Goal: Task Accomplishment & Management: Manage account settings

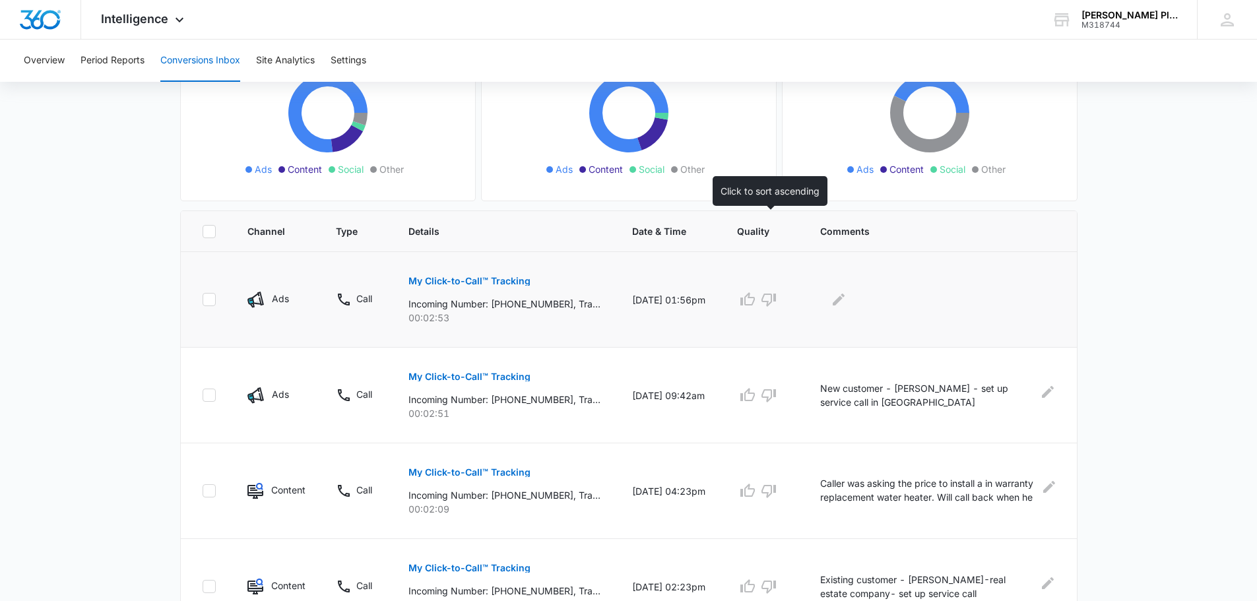
scroll to position [198, 0]
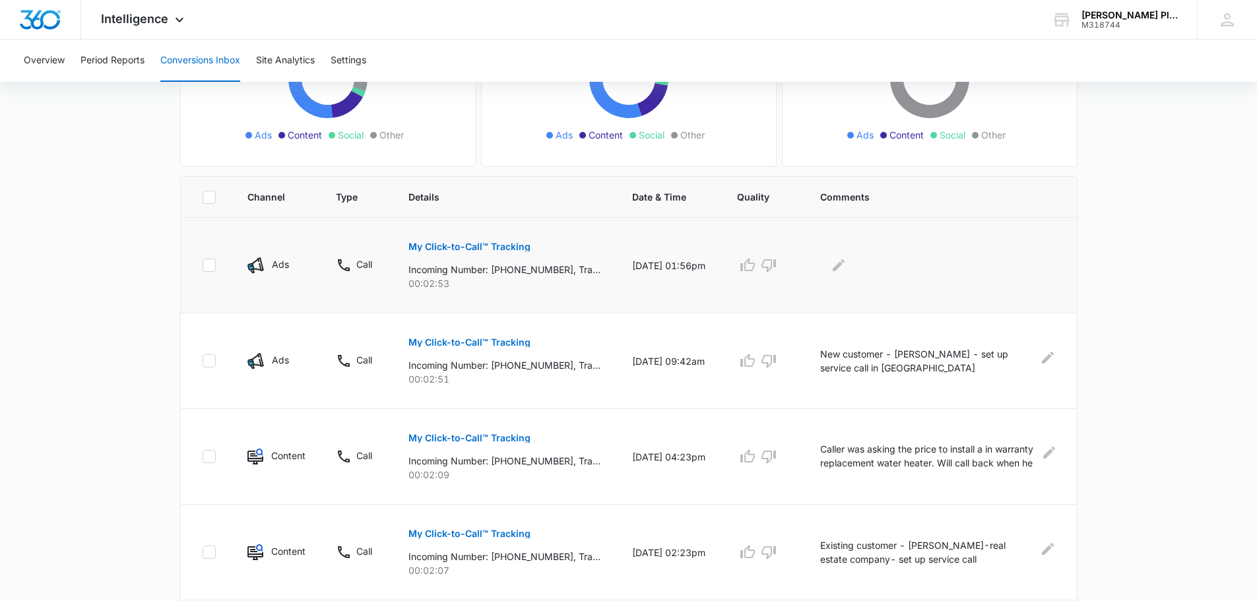
click at [439, 243] on p "My Click-to-Call™ Tracking" at bounding box center [469, 246] width 122 height 9
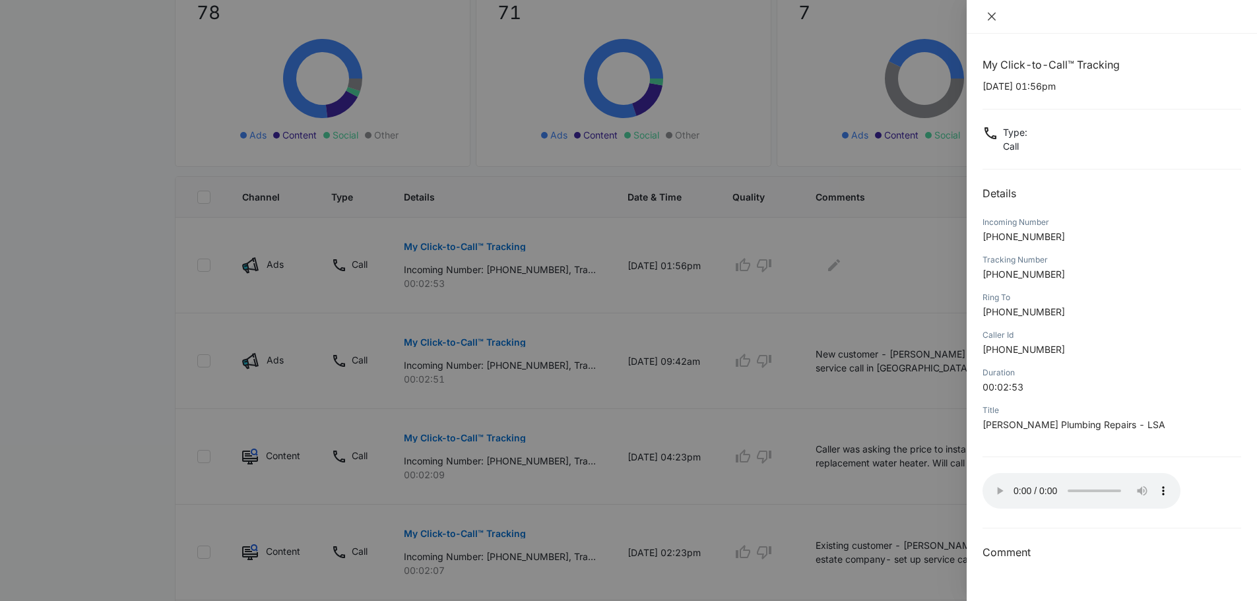
click at [987, 13] on icon "close" at bounding box center [991, 16] width 11 height 11
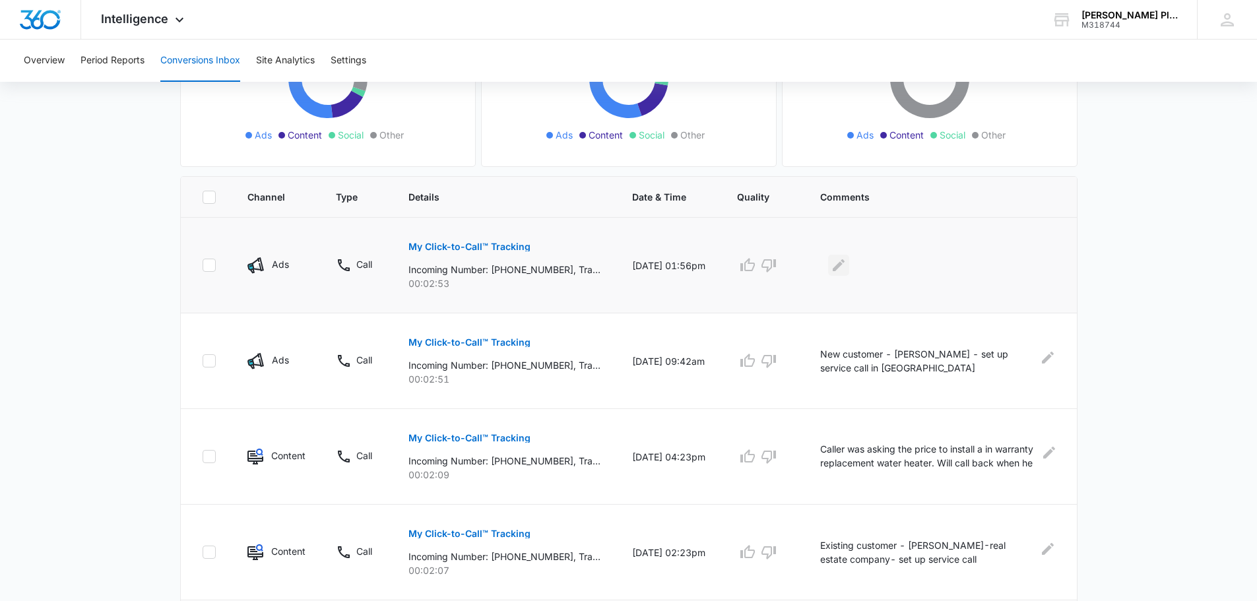
click at [844, 264] on icon "Edit Comments" at bounding box center [838, 265] width 12 height 12
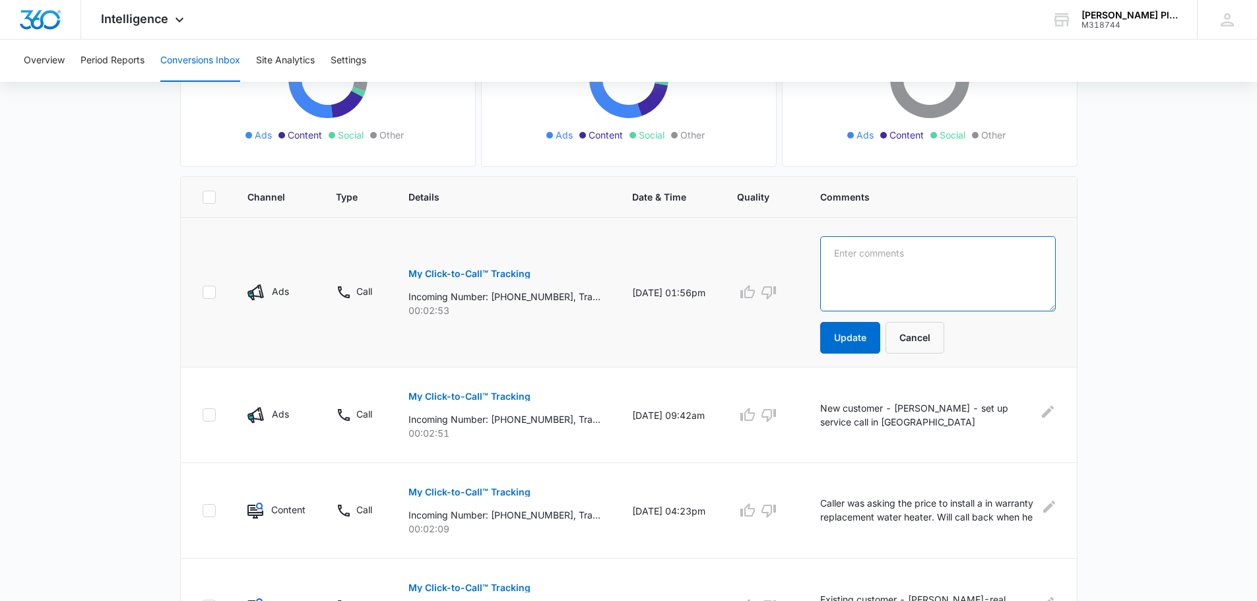
click at [844, 247] on textarea at bounding box center [937, 273] width 235 height 75
type textarea "Existing customer - [PERSON_NAME] Pizza - set up estimate"
click at [850, 338] on button "Update" at bounding box center [850, 338] width 60 height 32
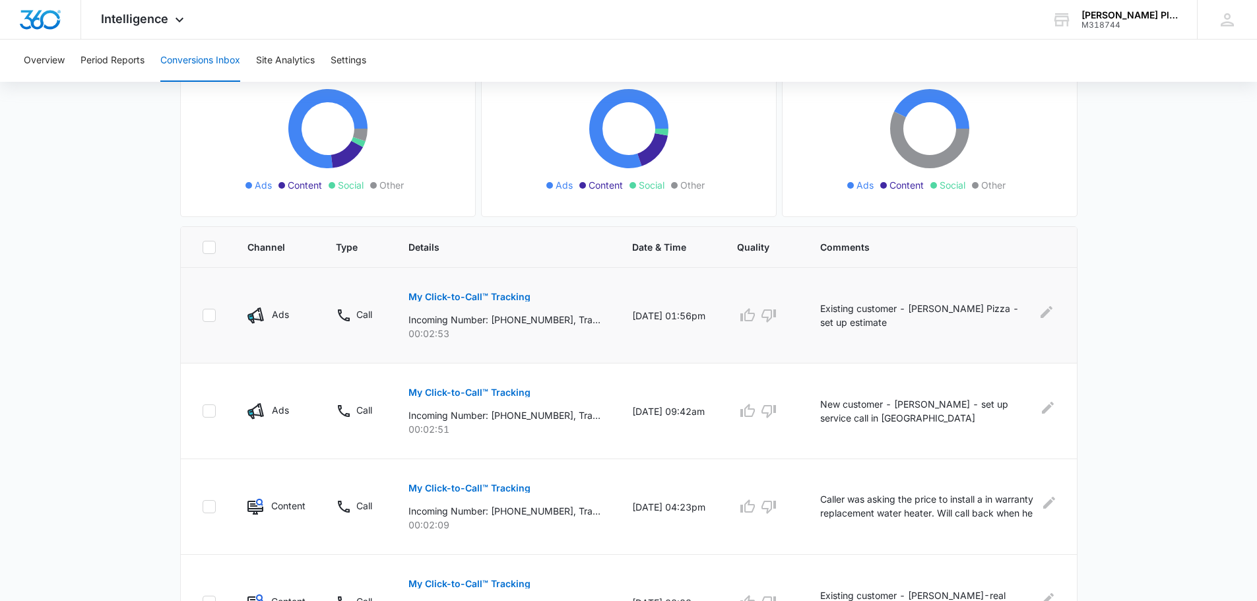
scroll to position [0, 0]
